Goal: Information Seeking & Learning: Check status

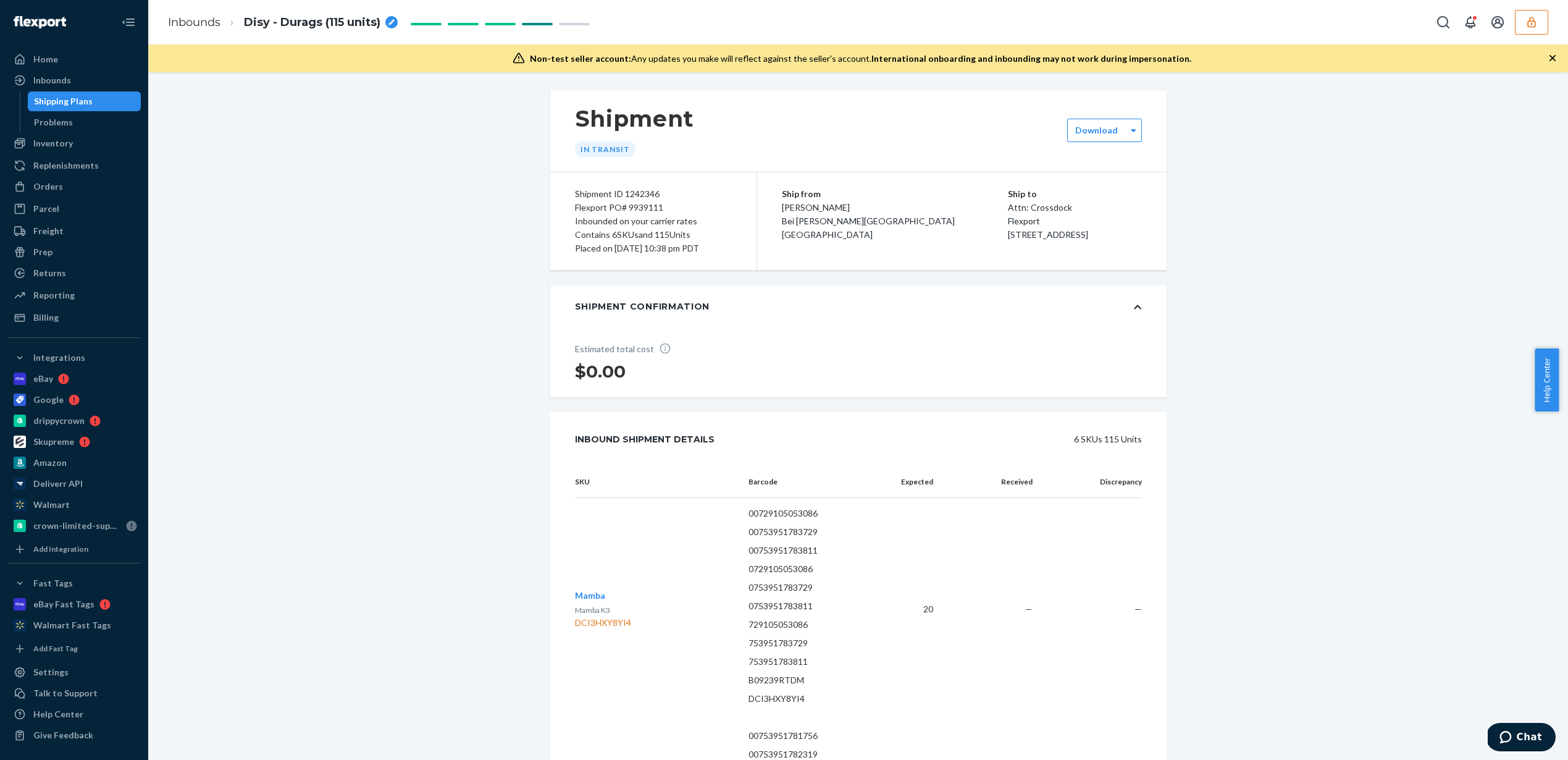
click at [1532, 33] on button "button" at bounding box center [1532, 22] width 34 height 25
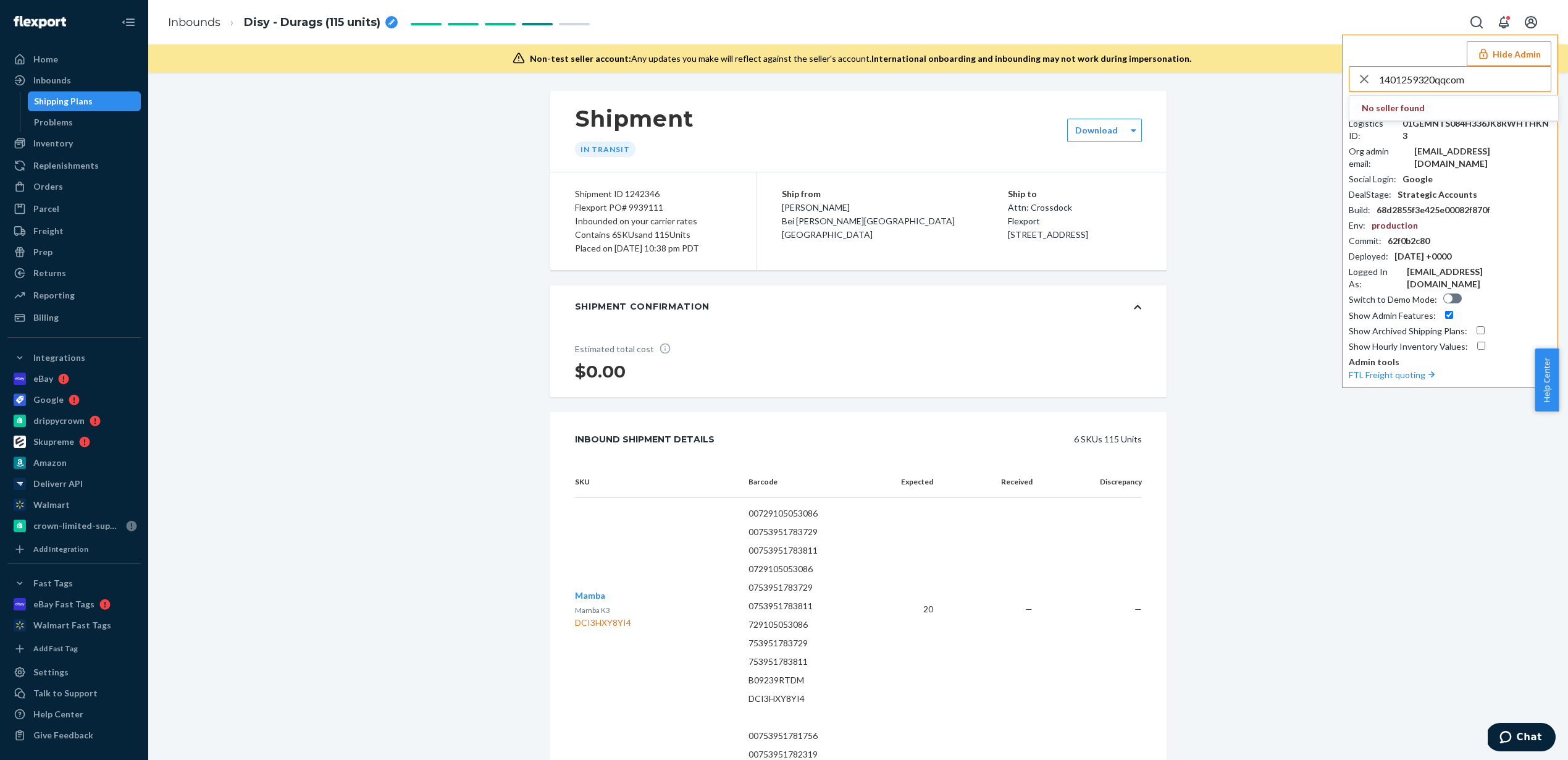
type input "1401259320qqcom"
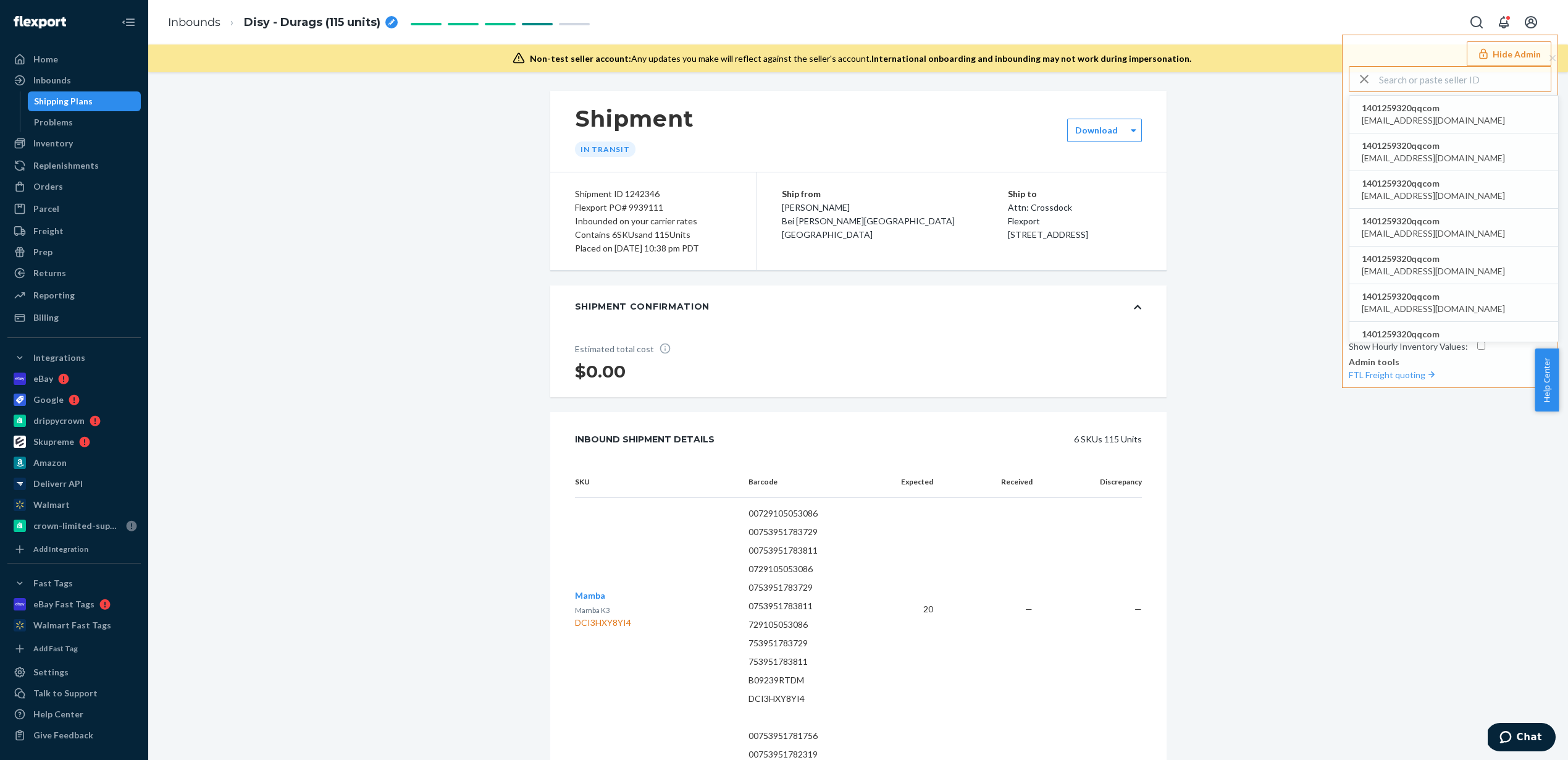
type input "1401259320qqcom"
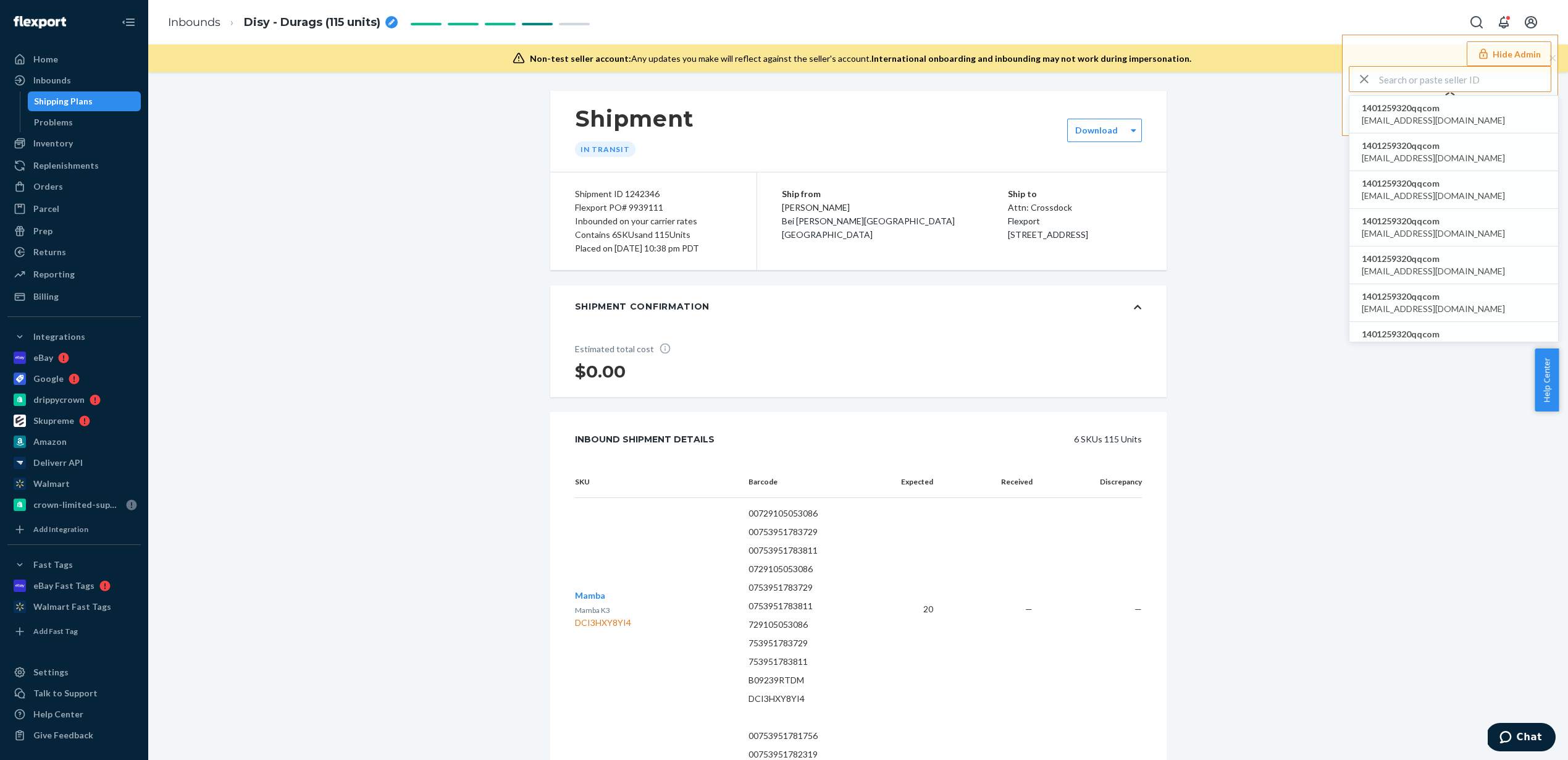
type input "1401259320qqcom"
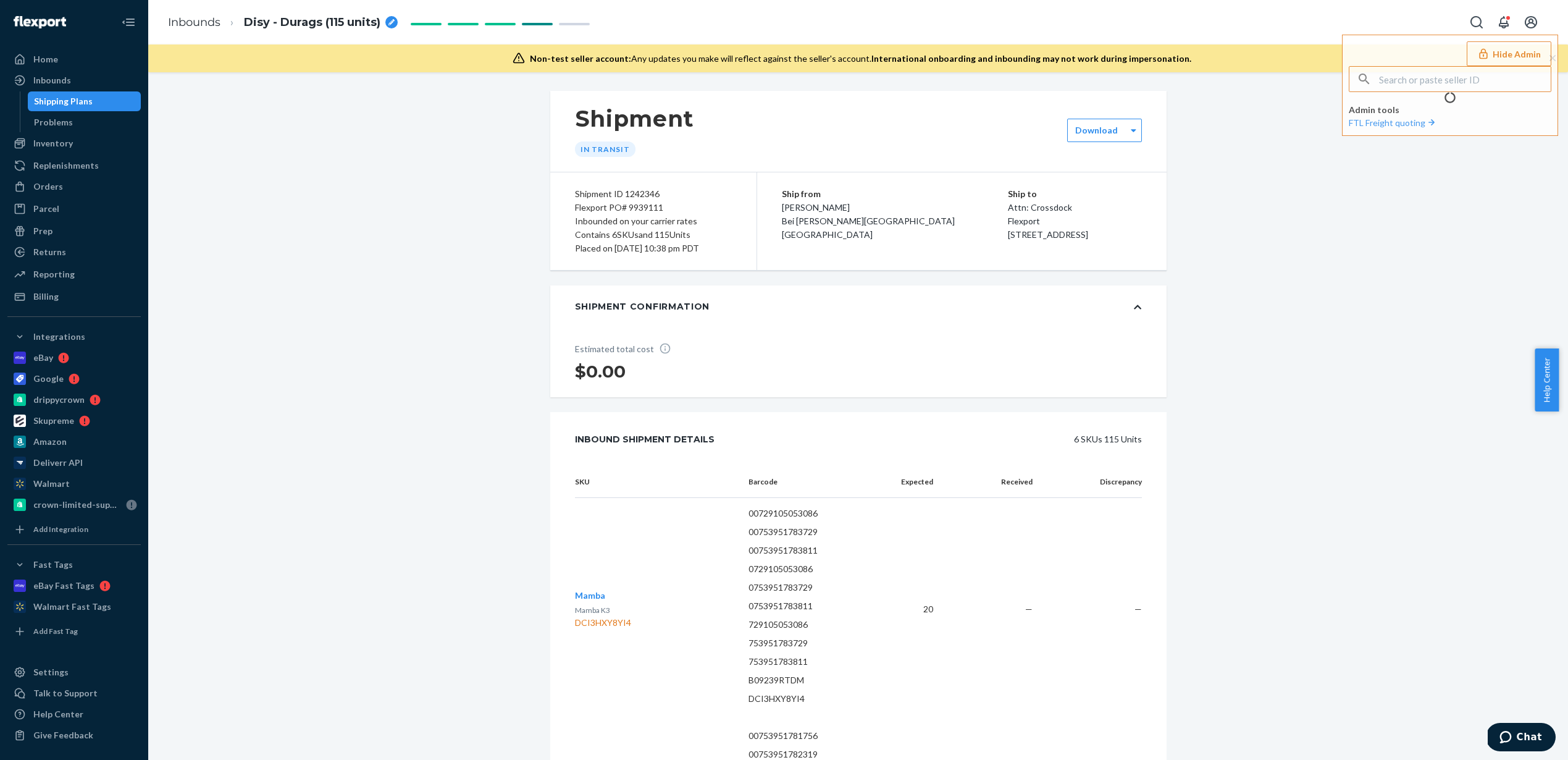
type input "1401259320qqcom"
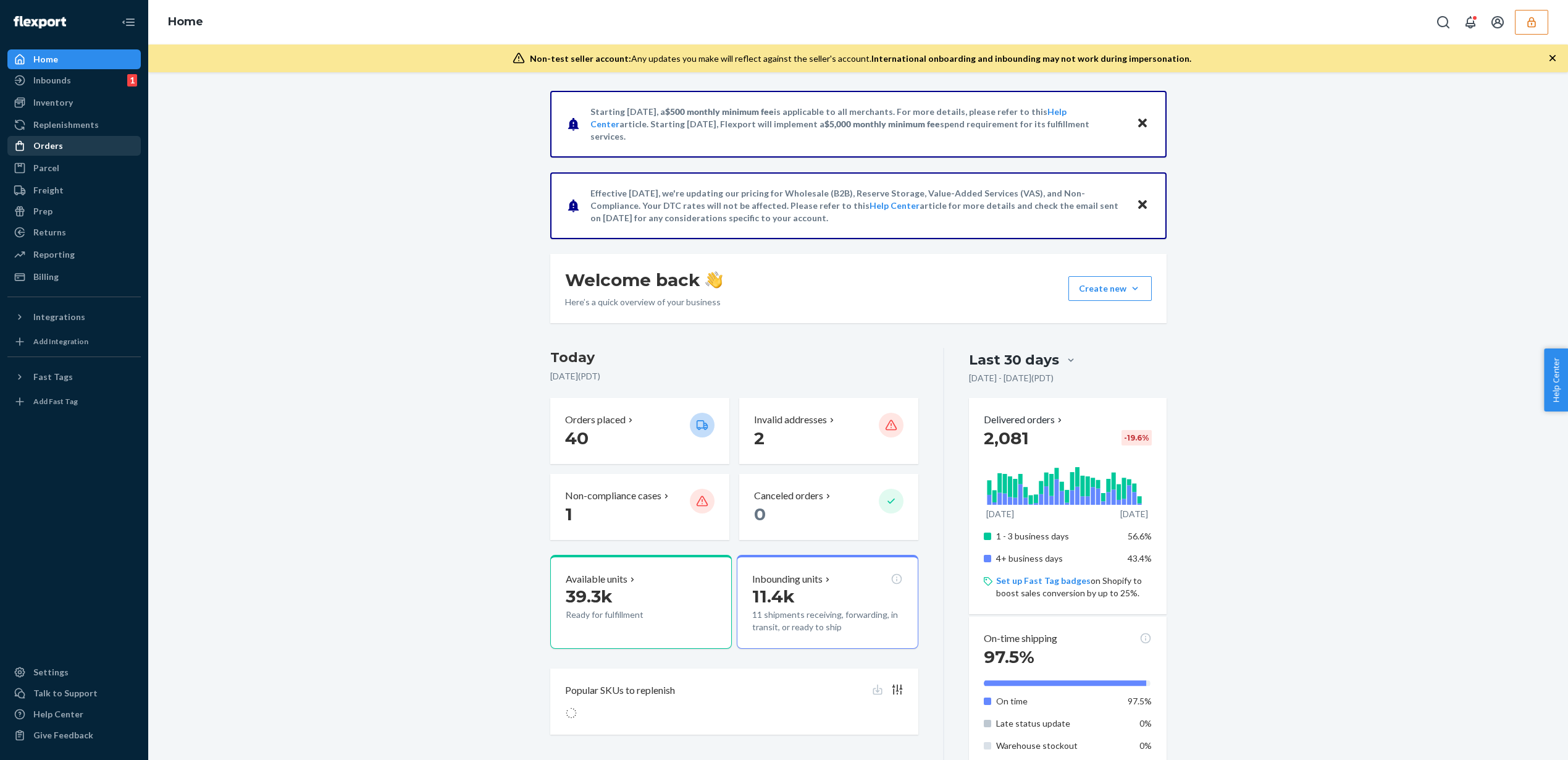
click at [75, 153] on div "Orders" at bounding box center [74, 146] width 131 height 17
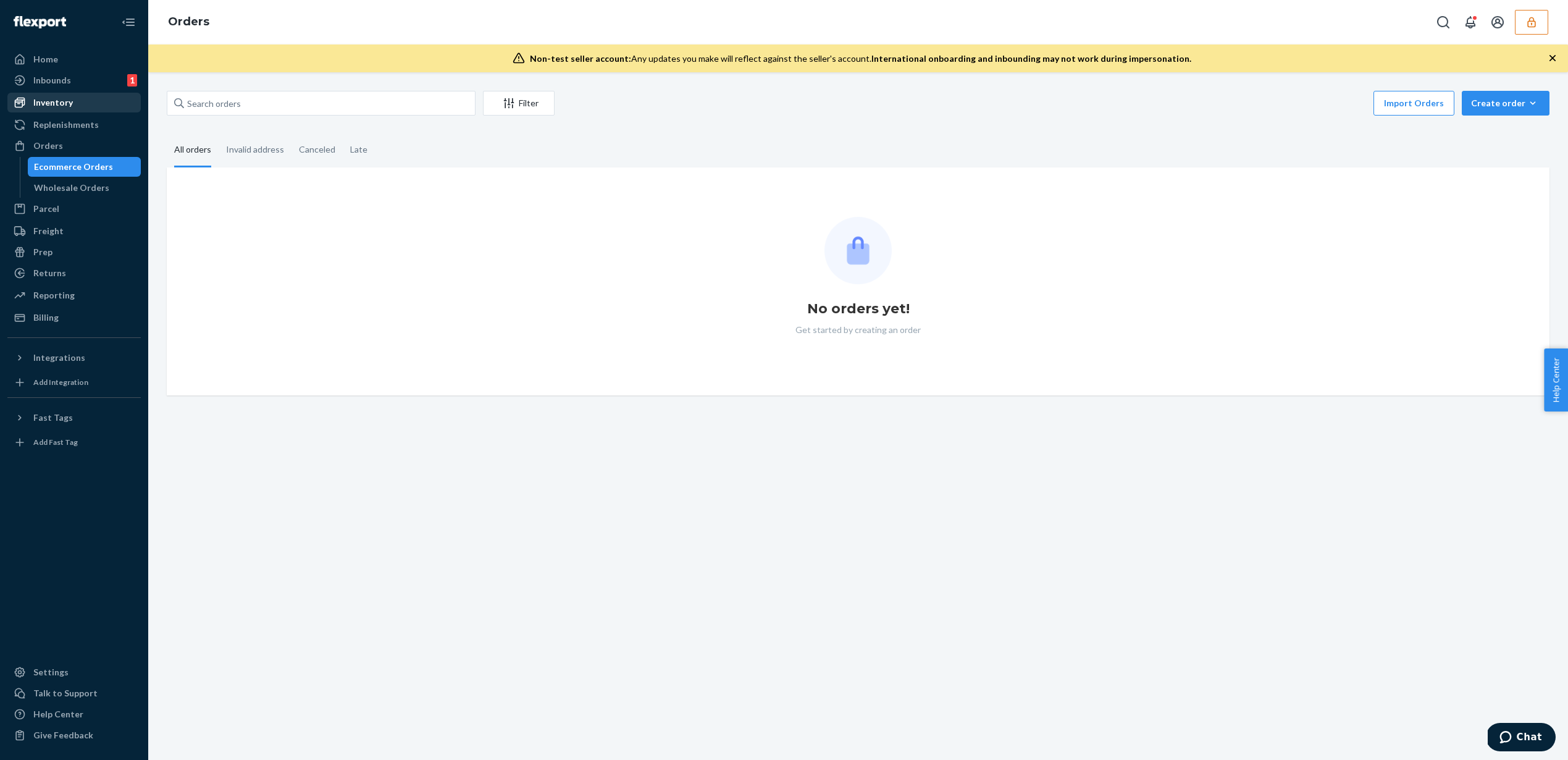
click at [87, 101] on div "Inventory" at bounding box center [74, 103] width 131 height 17
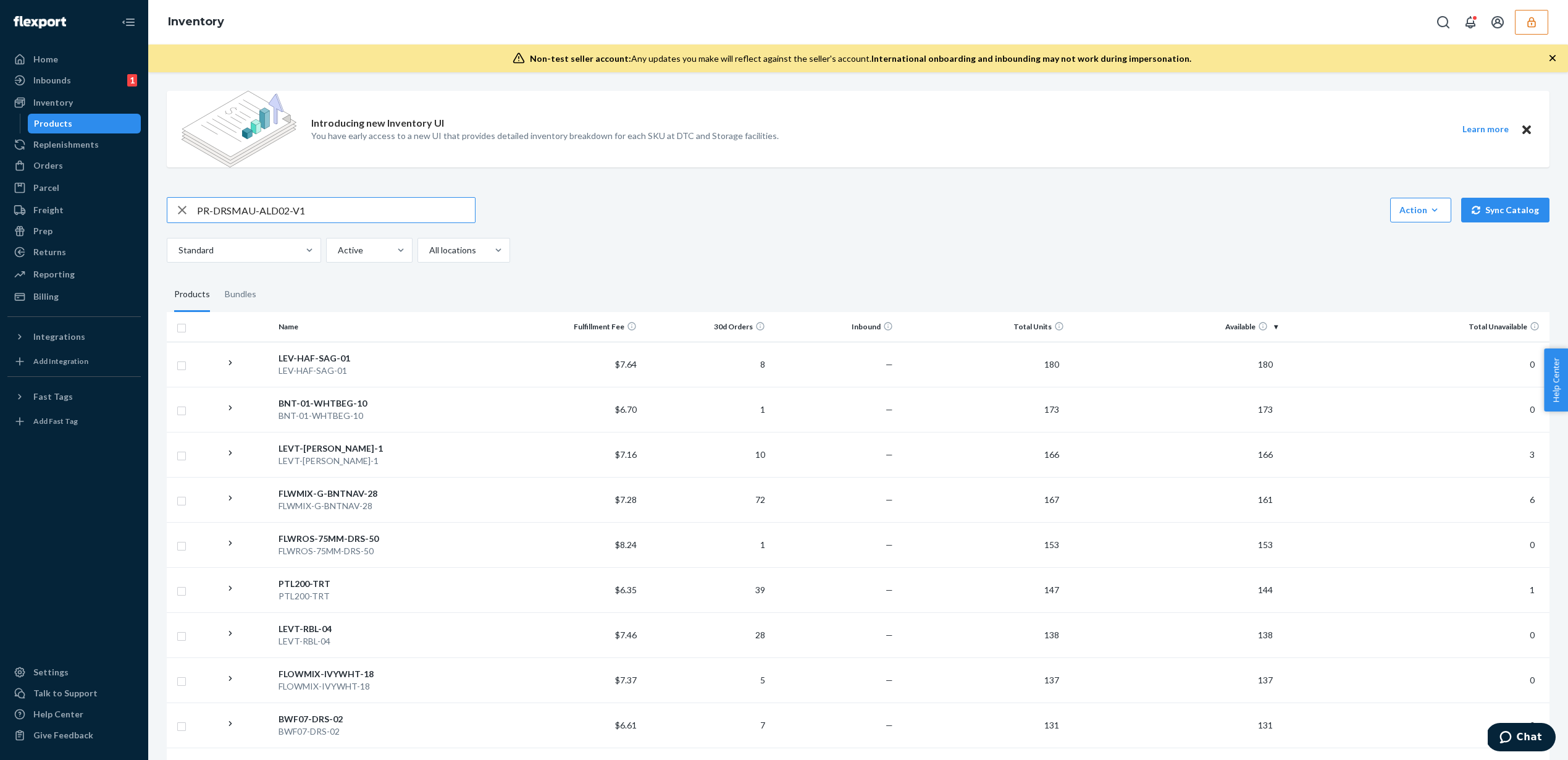
type input "PR-DRSMAU-ALD02-V1"
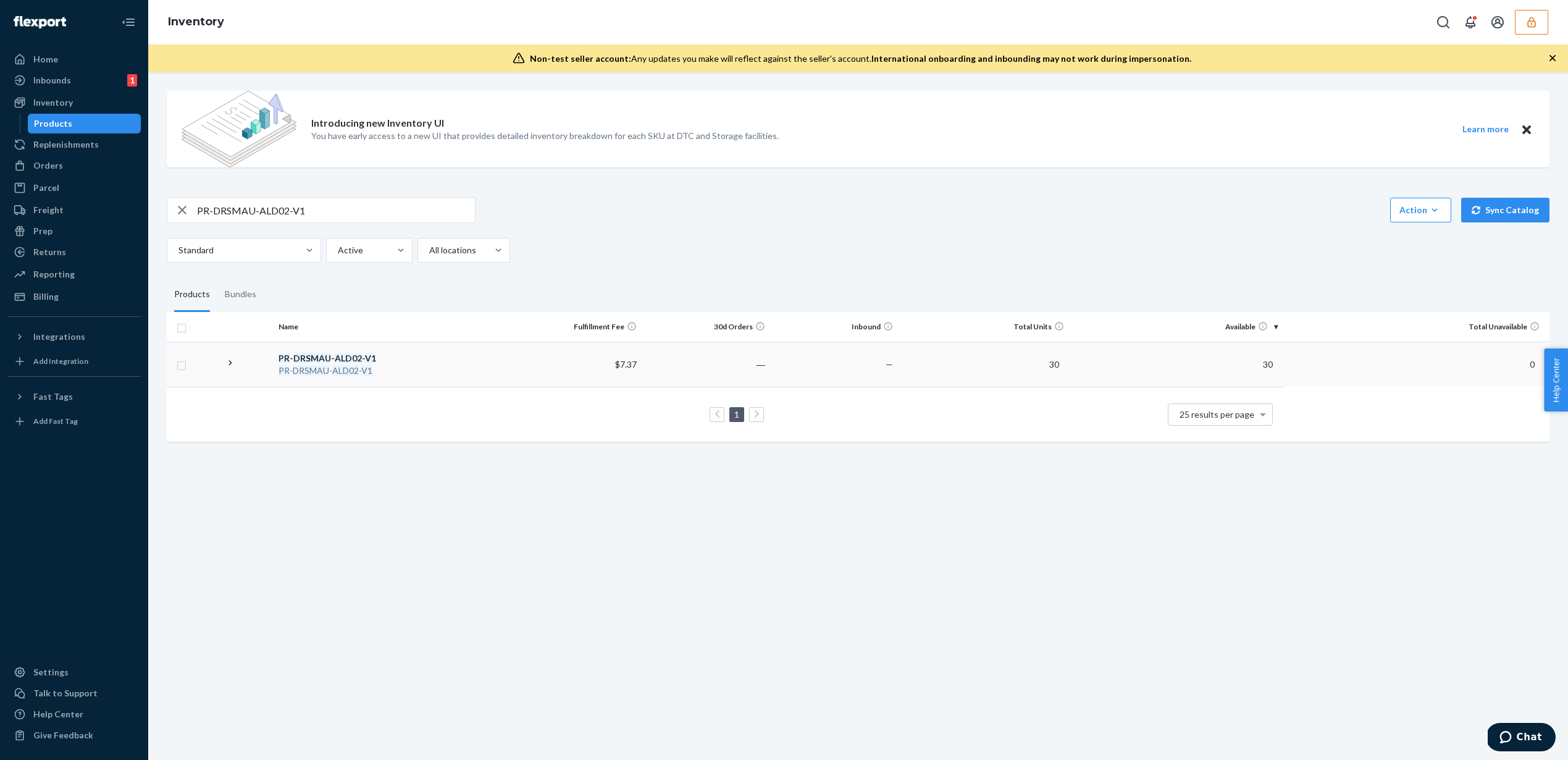
click at [1093, 374] on td "30" at bounding box center [1176, 364] width 213 height 45
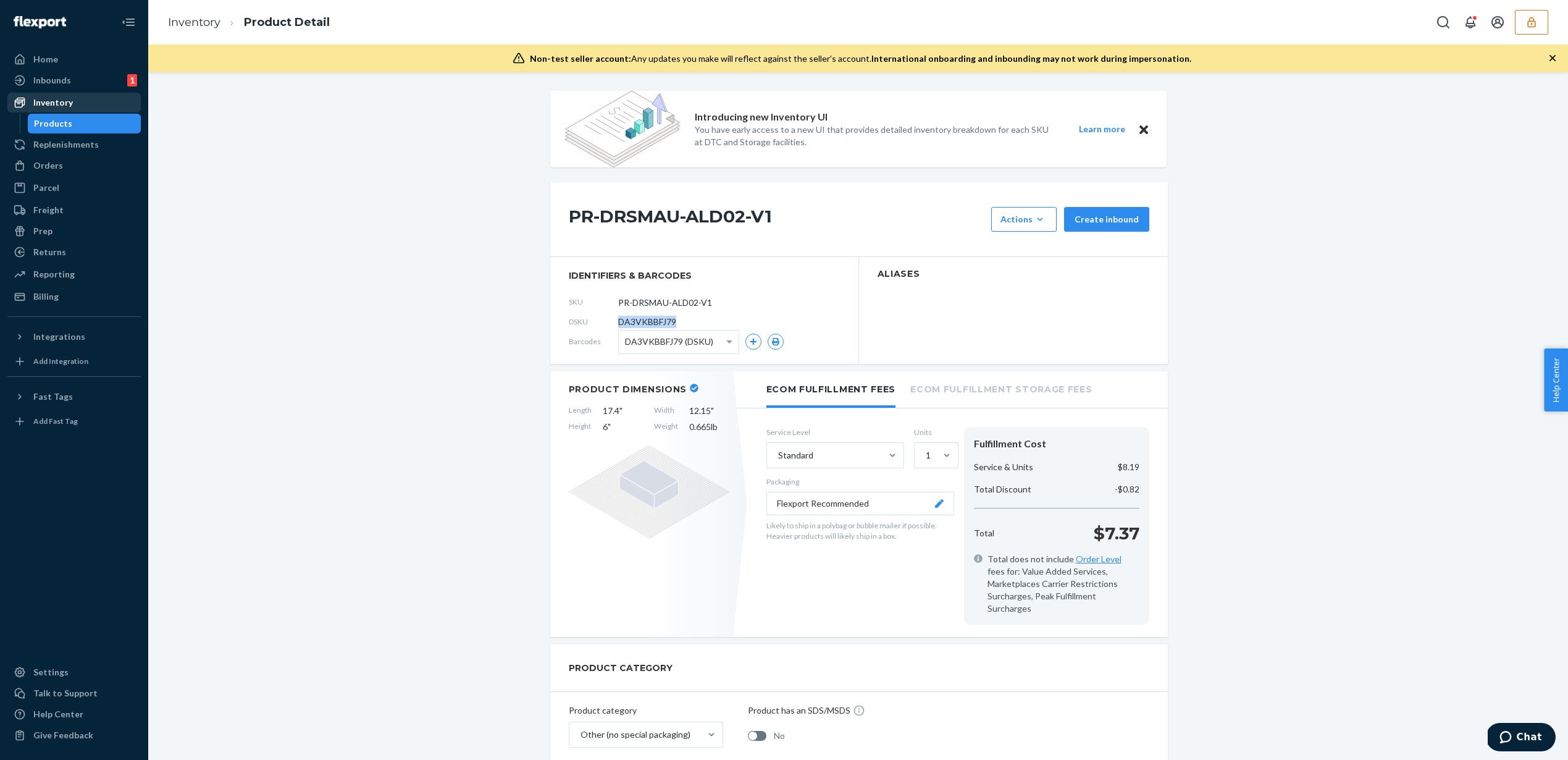
click at [66, 103] on div "Inventory" at bounding box center [53, 103] width 40 height 12
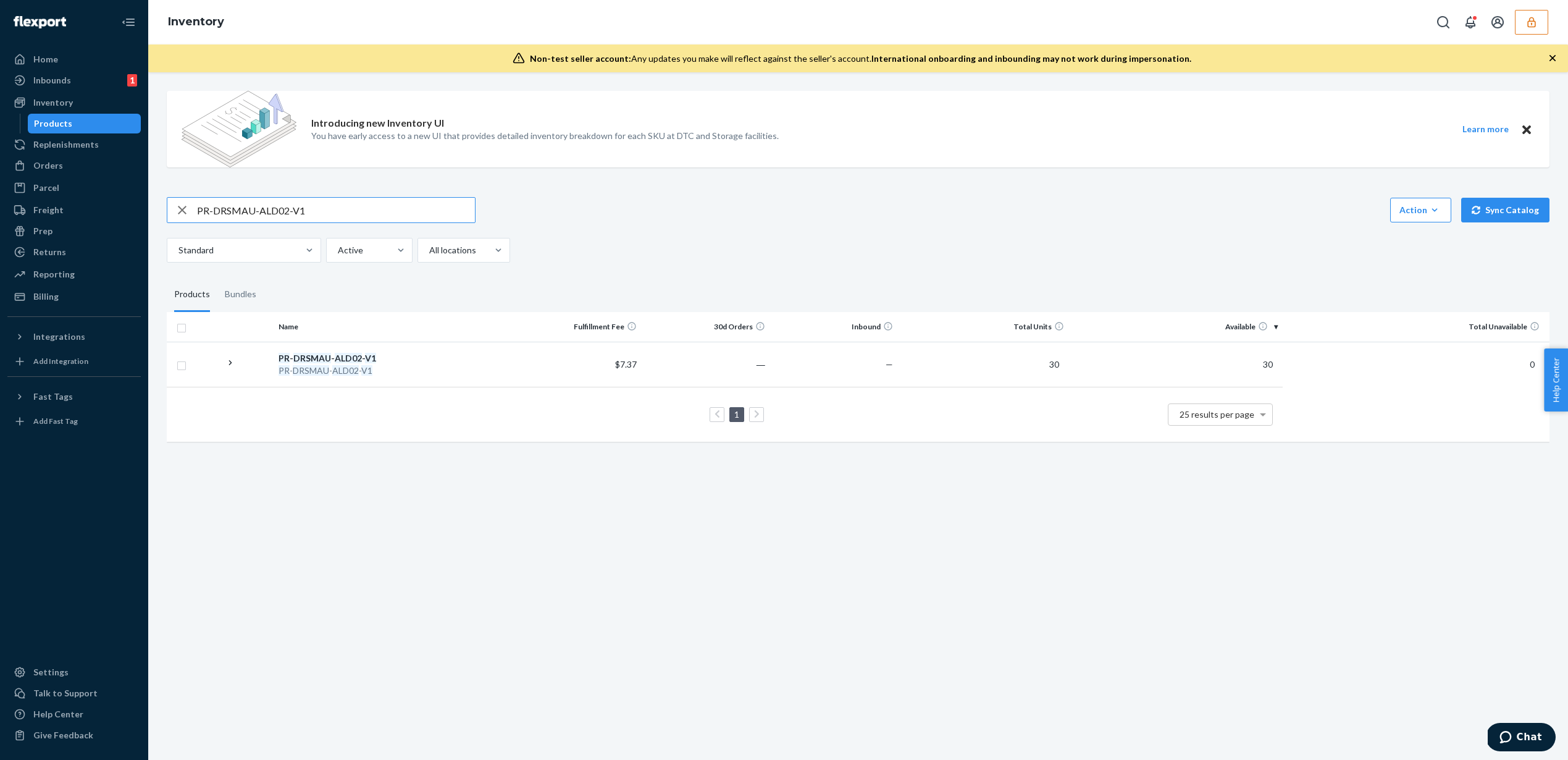
drag, startPoint x: 321, startPoint y: 212, endPoint x: 164, endPoint y: 224, distance: 157.5
click at [164, 224] on div "Introducing new Inventory UI You have early access to a new UI that provides de…" at bounding box center [859, 268] width 1402 height 373
click at [181, 211] on icon "button" at bounding box center [182, 209] width 9 height 9
paste input "PR-DRSMAU-BNT02-V1"
type input "PR-DRSMAU-BNT02-V1"
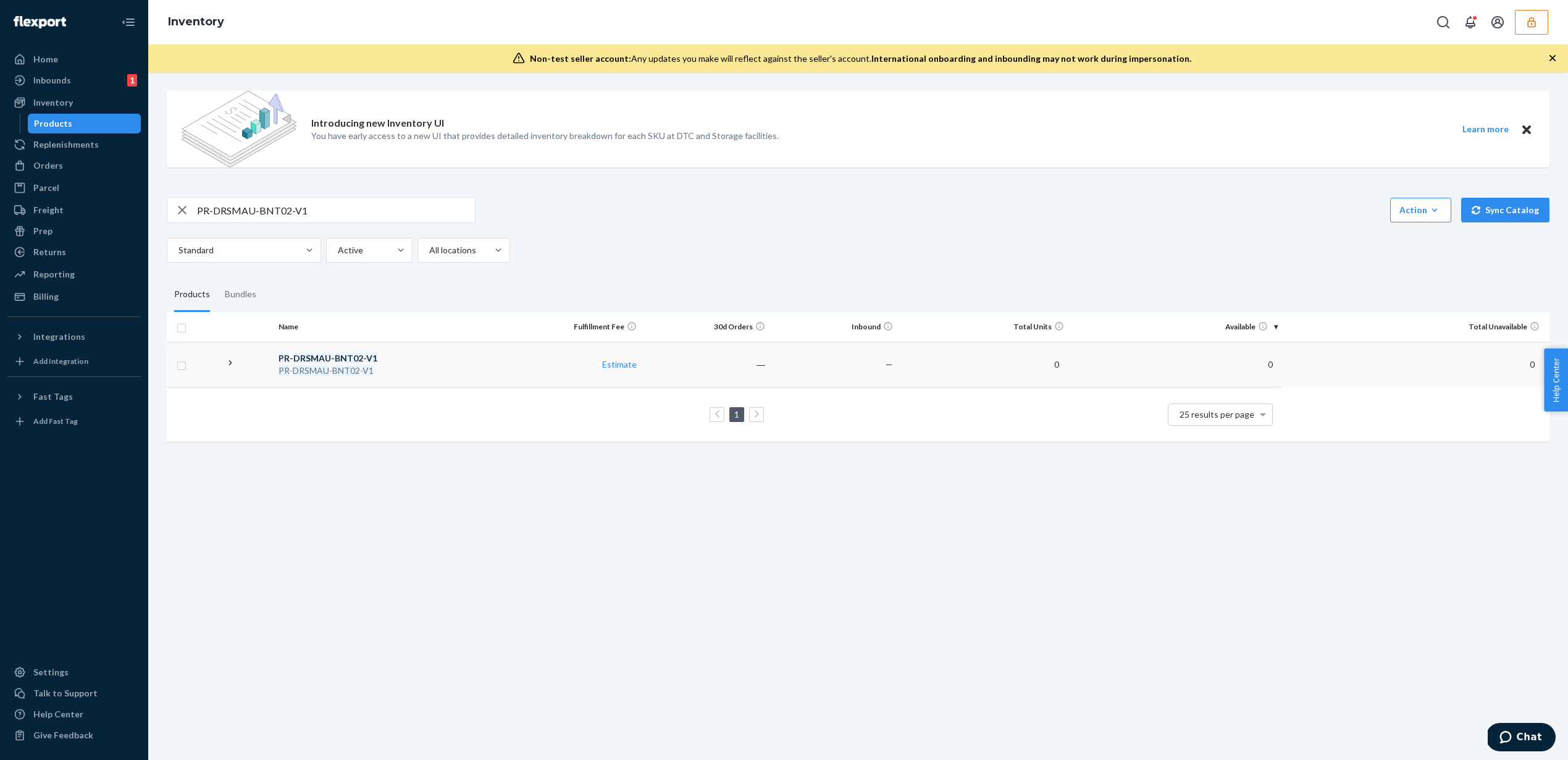
click at [391, 361] on div "PR - DRSMAU - BNT02 - V1" at bounding box center [393, 358] width 230 height 12
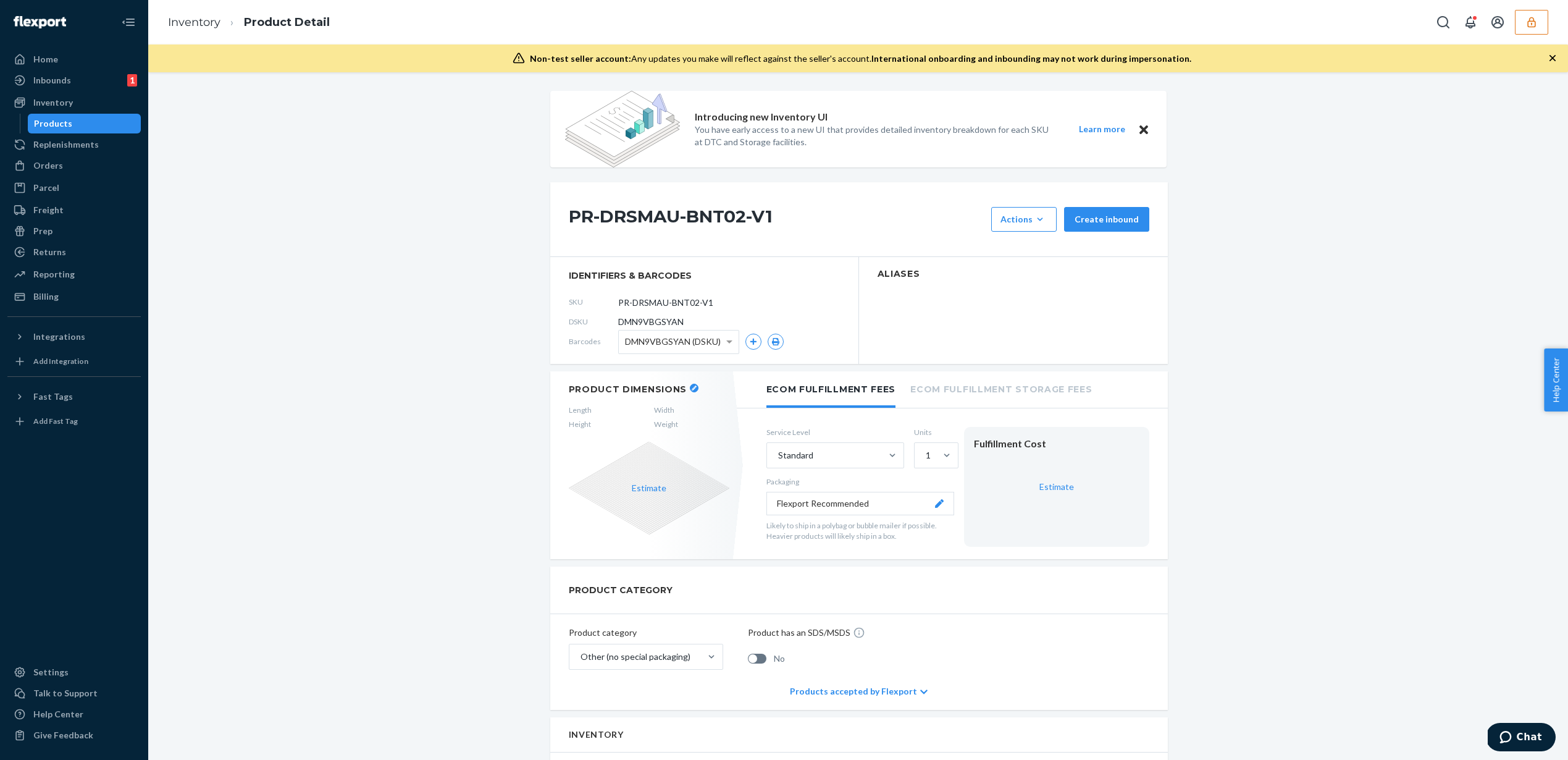
click at [700, 316] on div "DSKU DMN9VBGSYAN" at bounding box center [704, 322] width 271 height 19
drag, startPoint x: 697, startPoint y: 318, endPoint x: 613, endPoint y: 322, distance: 84.1
click at [613, 322] on div "DSKU DMN9VBGSYAN" at bounding box center [704, 322] width 271 height 19
copy div "DMN9VBGSYAN"
click at [103, 99] on div "Inventory" at bounding box center [74, 103] width 131 height 17
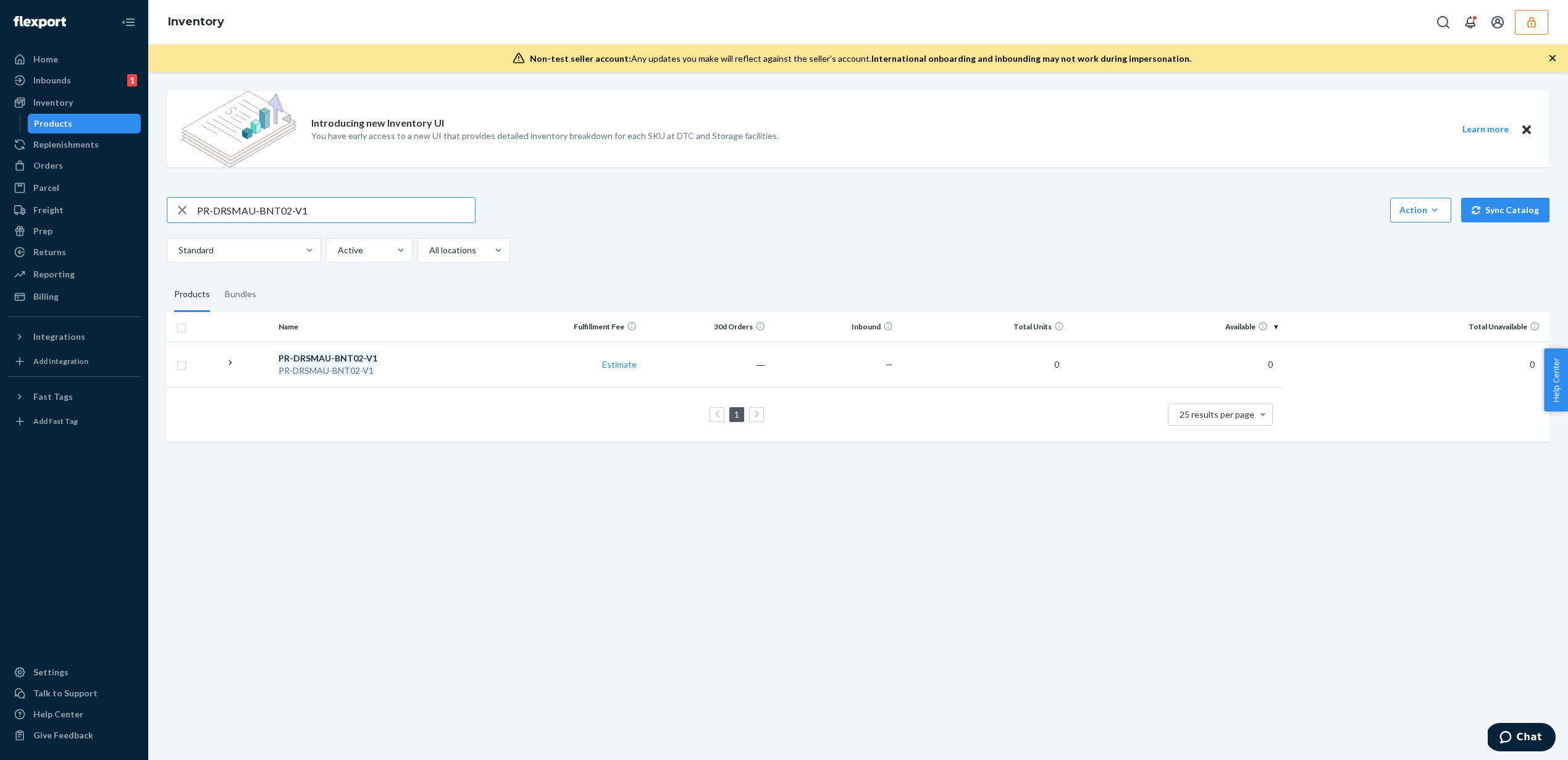
click at [179, 216] on icon "button" at bounding box center [182, 209] width 15 height 25
click at [219, 203] on input "text" at bounding box center [336, 209] width 278 height 25
paste input "PR-DRSMAU-BQT11INCH-V1"
type input "PR-DRSMAU-BQT11INCH-V1"
click at [1100, 365] on td "28" at bounding box center [1176, 364] width 213 height 45
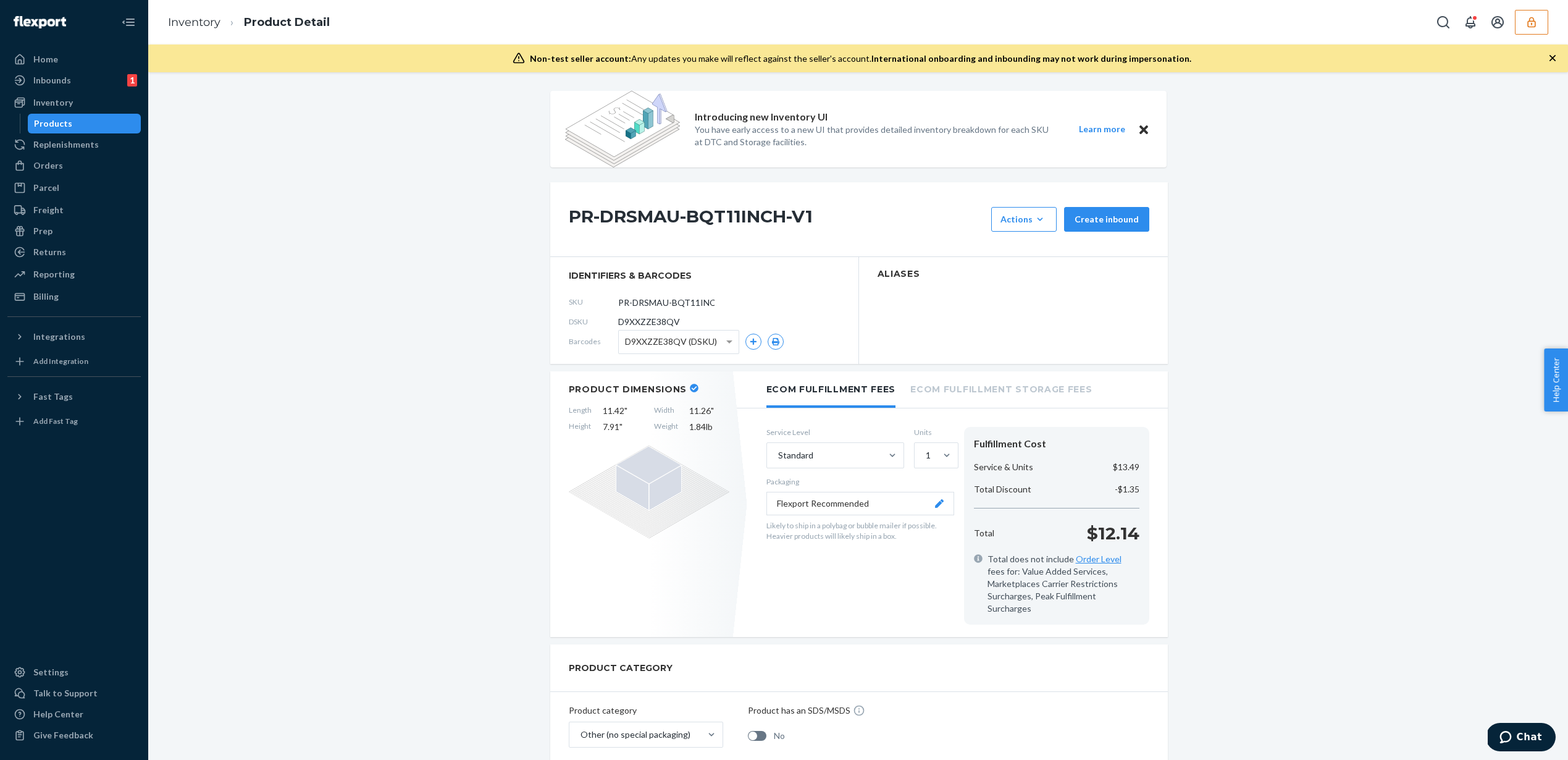
click at [693, 315] on div "DSKU D9XXZZE38QV" at bounding box center [704, 322] width 271 height 19
drag, startPoint x: 689, startPoint y: 324, endPoint x: 615, endPoint y: 320, distance: 74.1
click at [615, 320] on div "DSKU D9XXZZE38QV" at bounding box center [704, 322] width 271 height 19
copy span "D9XXZZE38QV"
click at [50, 108] on div "Inventory" at bounding box center [53, 103] width 40 height 12
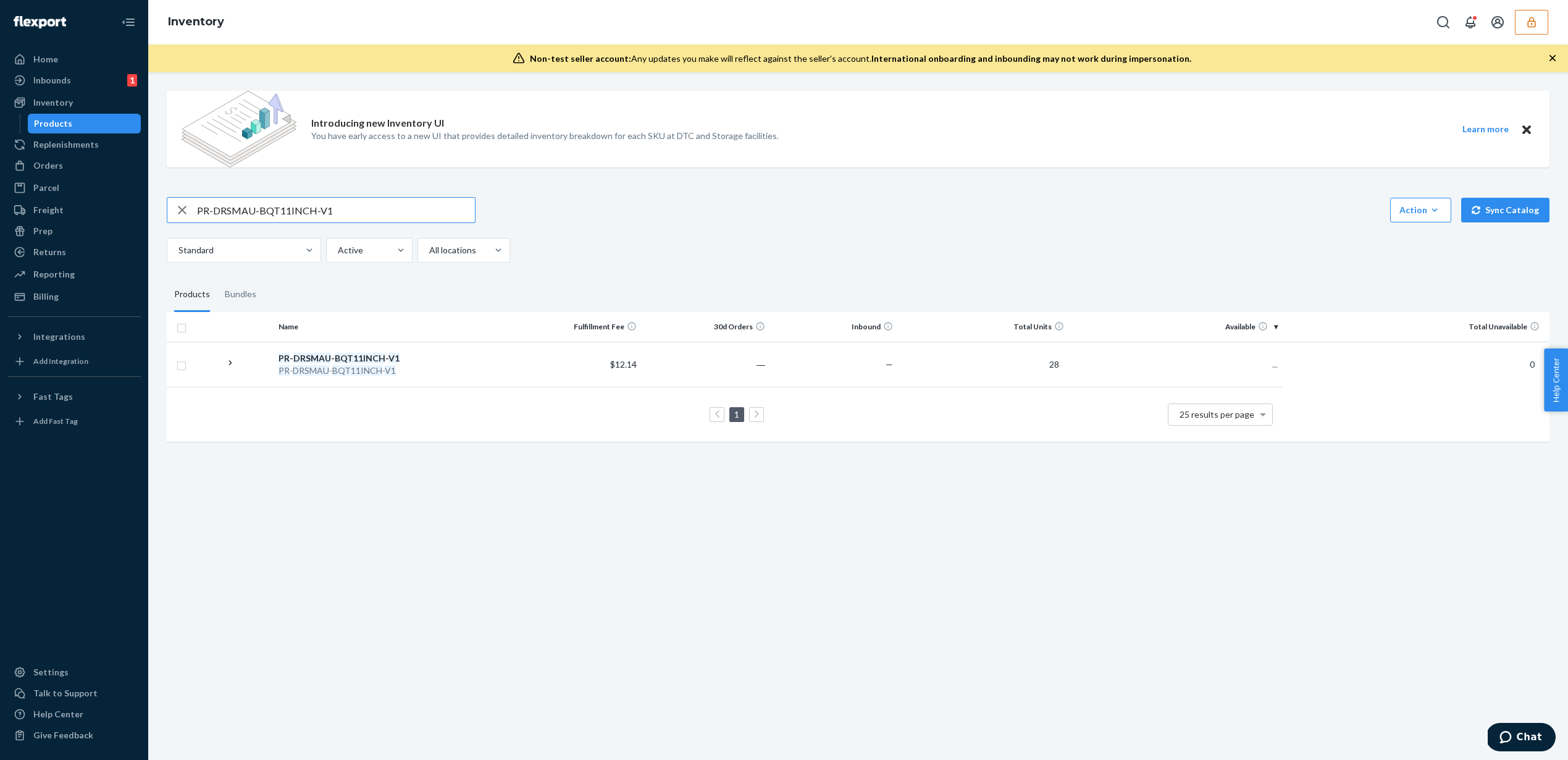
click at [183, 209] on icon "button" at bounding box center [182, 209] width 15 height 25
paste input "PR-DRSMAU-DJ02-V1"
type input "PR-DRSMAU-DJ02-V1"
click at [805, 381] on td "—" at bounding box center [834, 364] width 128 height 45
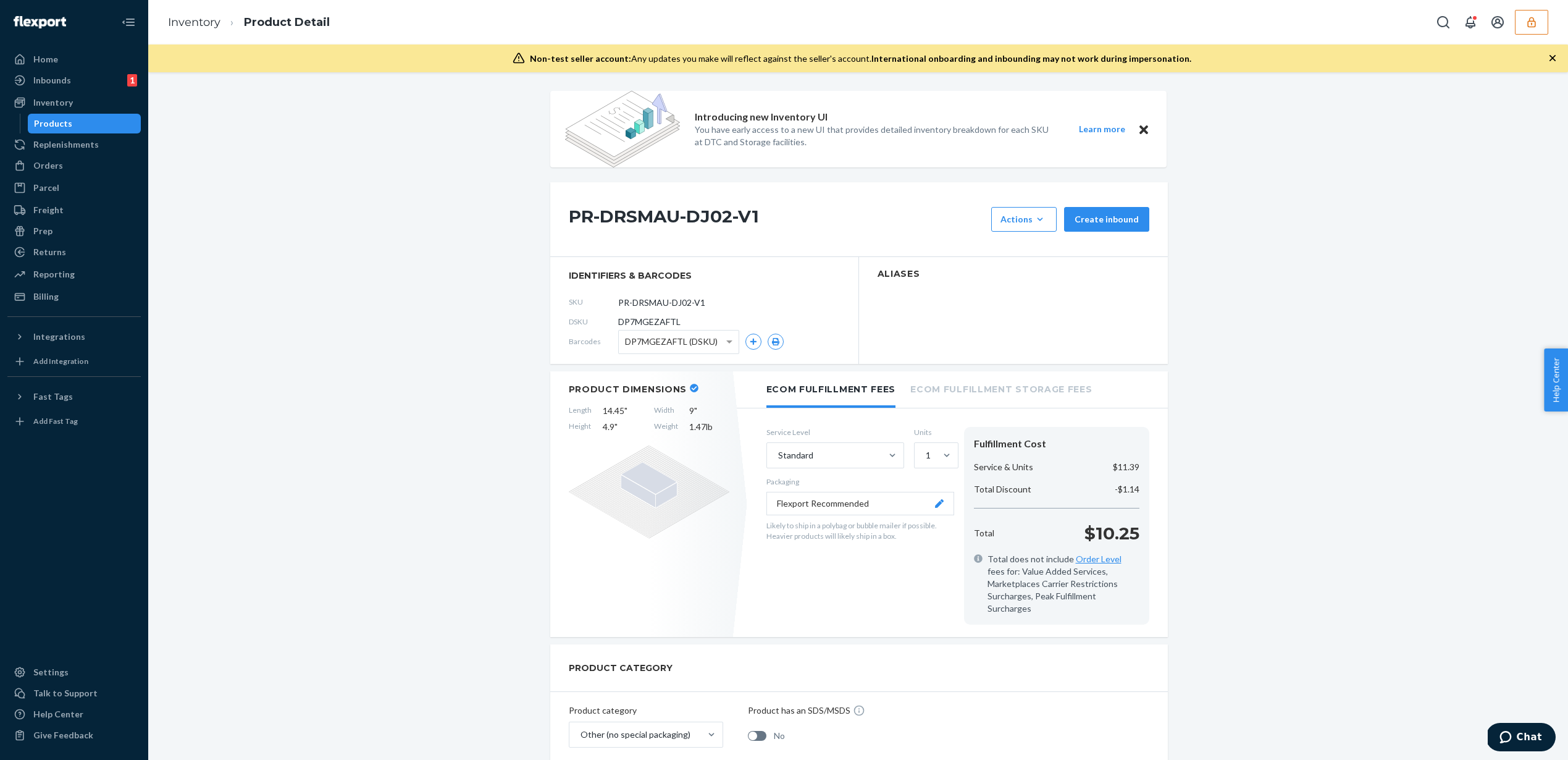
click at [661, 322] on span "DP7MGEZAFTL" at bounding box center [649, 322] width 62 height 12
copy span "DP7MGEZAFTL"
click at [109, 99] on div "Inventory" at bounding box center [74, 103] width 131 height 17
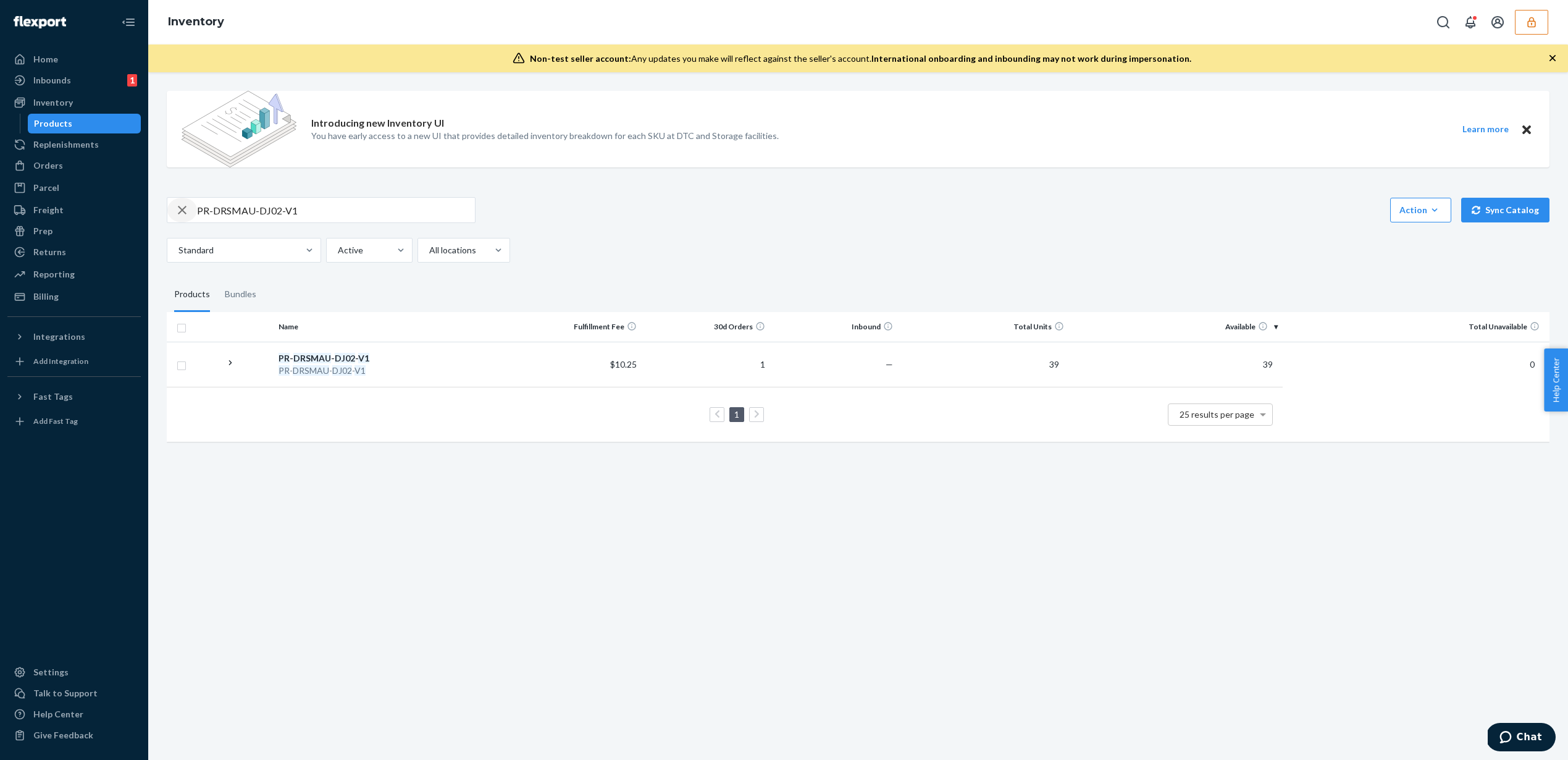
click at [183, 209] on icon "button" at bounding box center [182, 209] width 9 height 9
click at [224, 218] on input "text" at bounding box center [336, 209] width 278 height 25
click at [229, 213] on input "text" at bounding box center [336, 209] width 278 height 25
paste input "PR-DRSMAU-EXTCOS02-V1"
type input "PR-DRSMAU-EXTCOS02-V1"
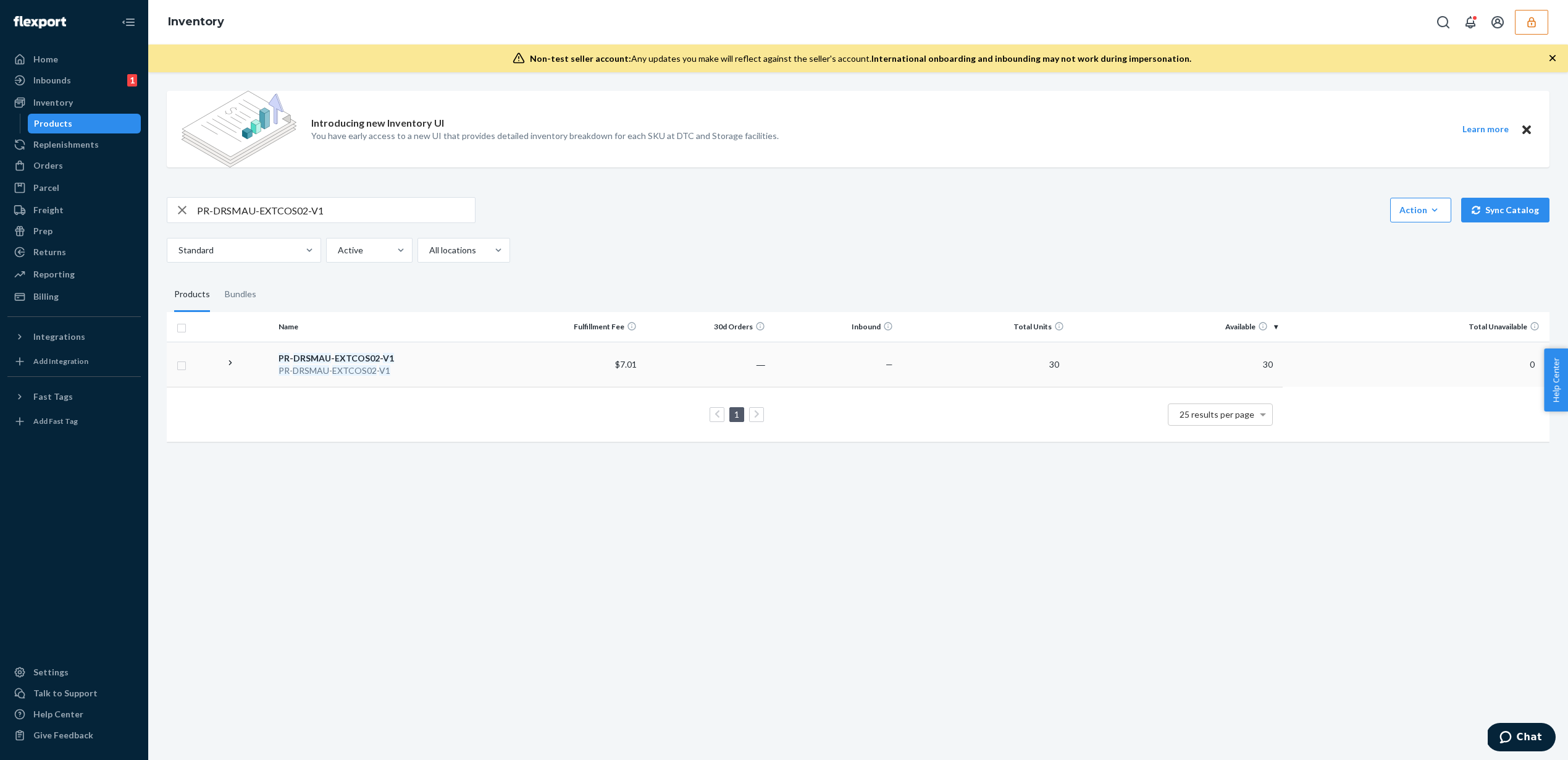
click at [730, 371] on td "―" at bounding box center [705, 364] width 128 height 45
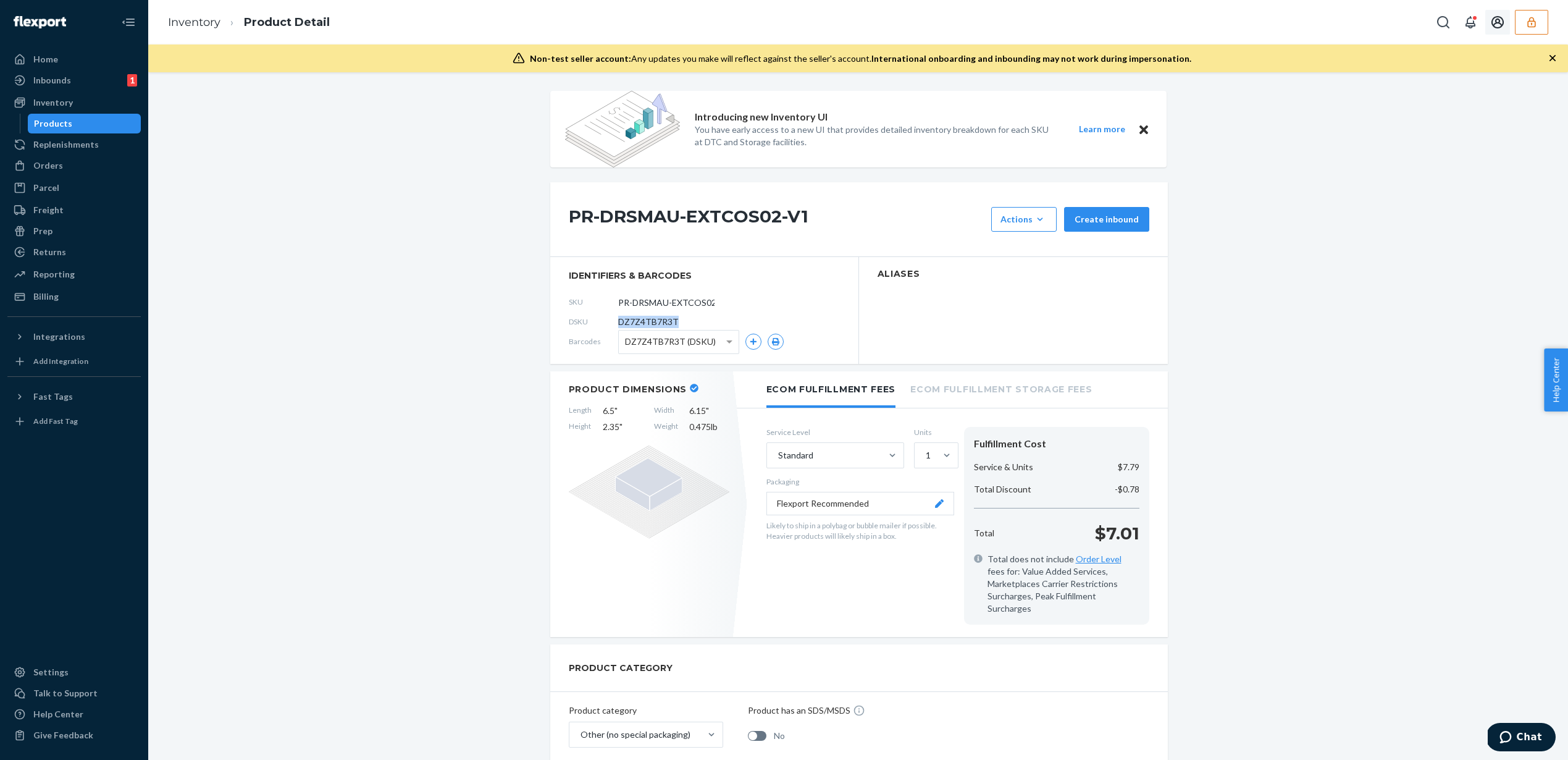
click at [1540, 24] on button "button" at bounding box center [1532, 22] width 34 height 25
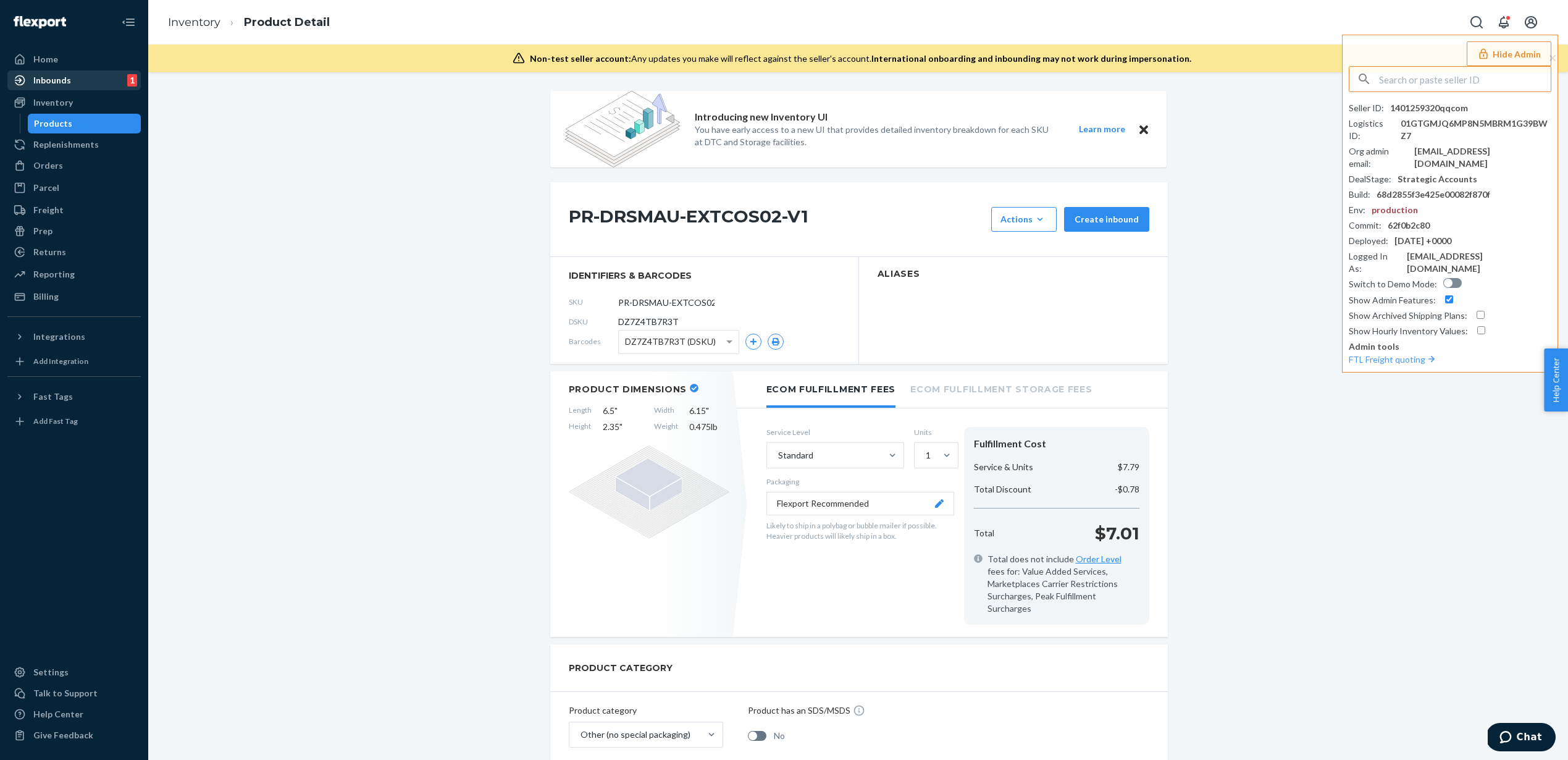
click at [58, 75] on div "Inbounds" at bounding box center [52, 80] width 38 height 12
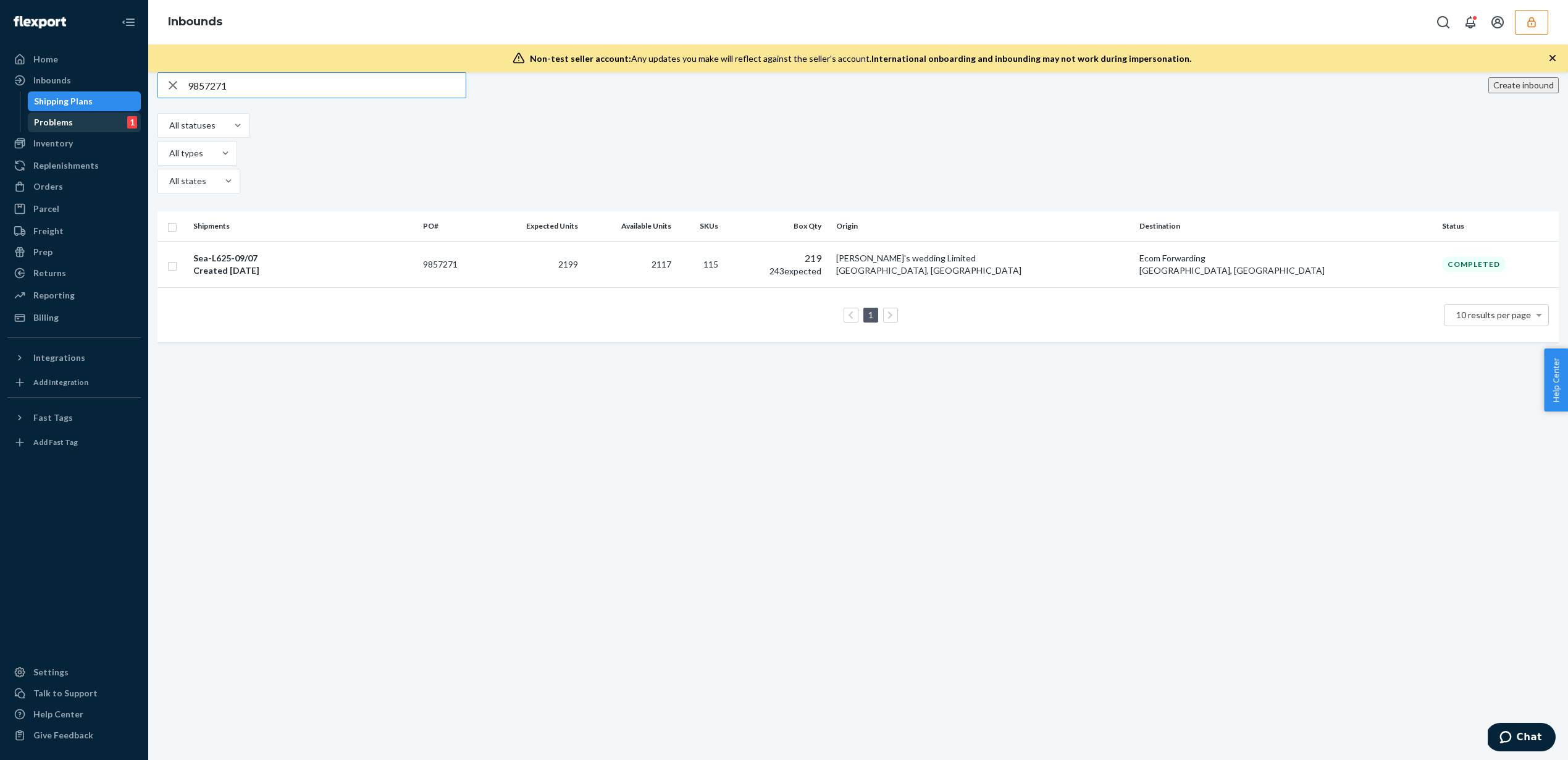
type input "9857271"
click at [113, 124] on div "Problems 1" at bounding box center [85, 122] width 111 height 17
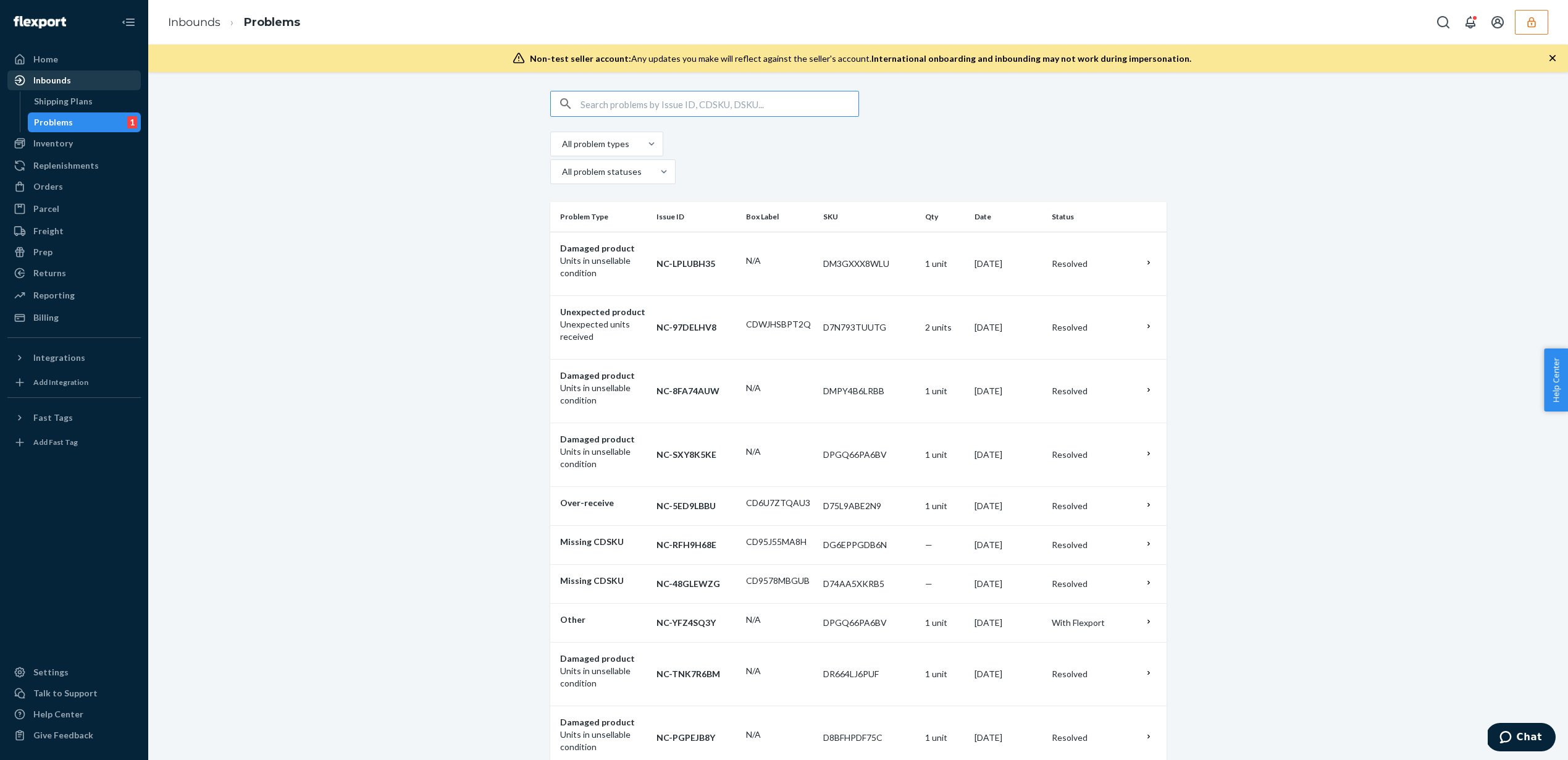
click at [100, 81] on div "Inbounds" at bounding box center [74, 81] width 131 height 17
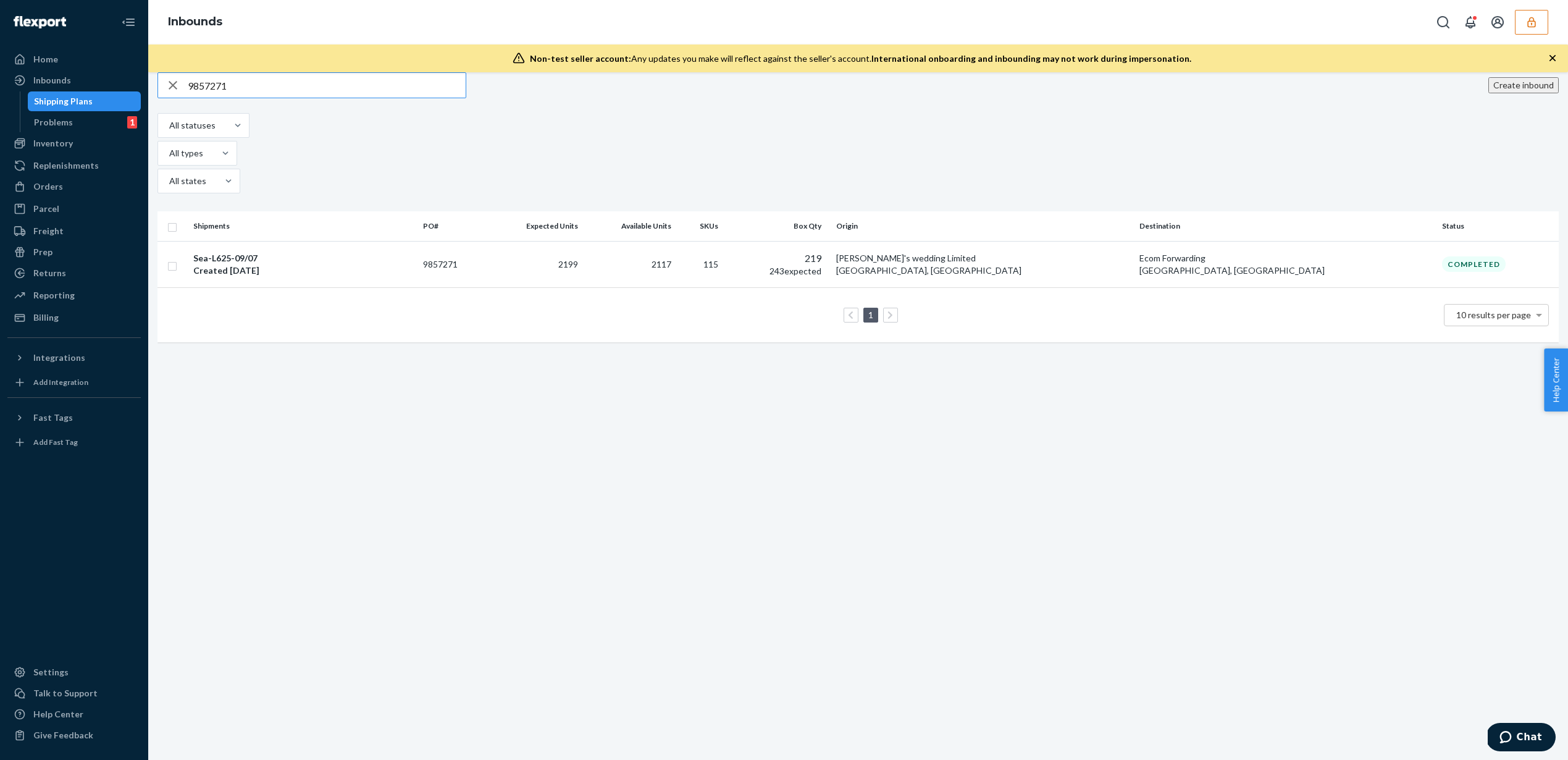
type input "9857271"
